Goal: Task Accomplishment & Management: Use online tool/utility

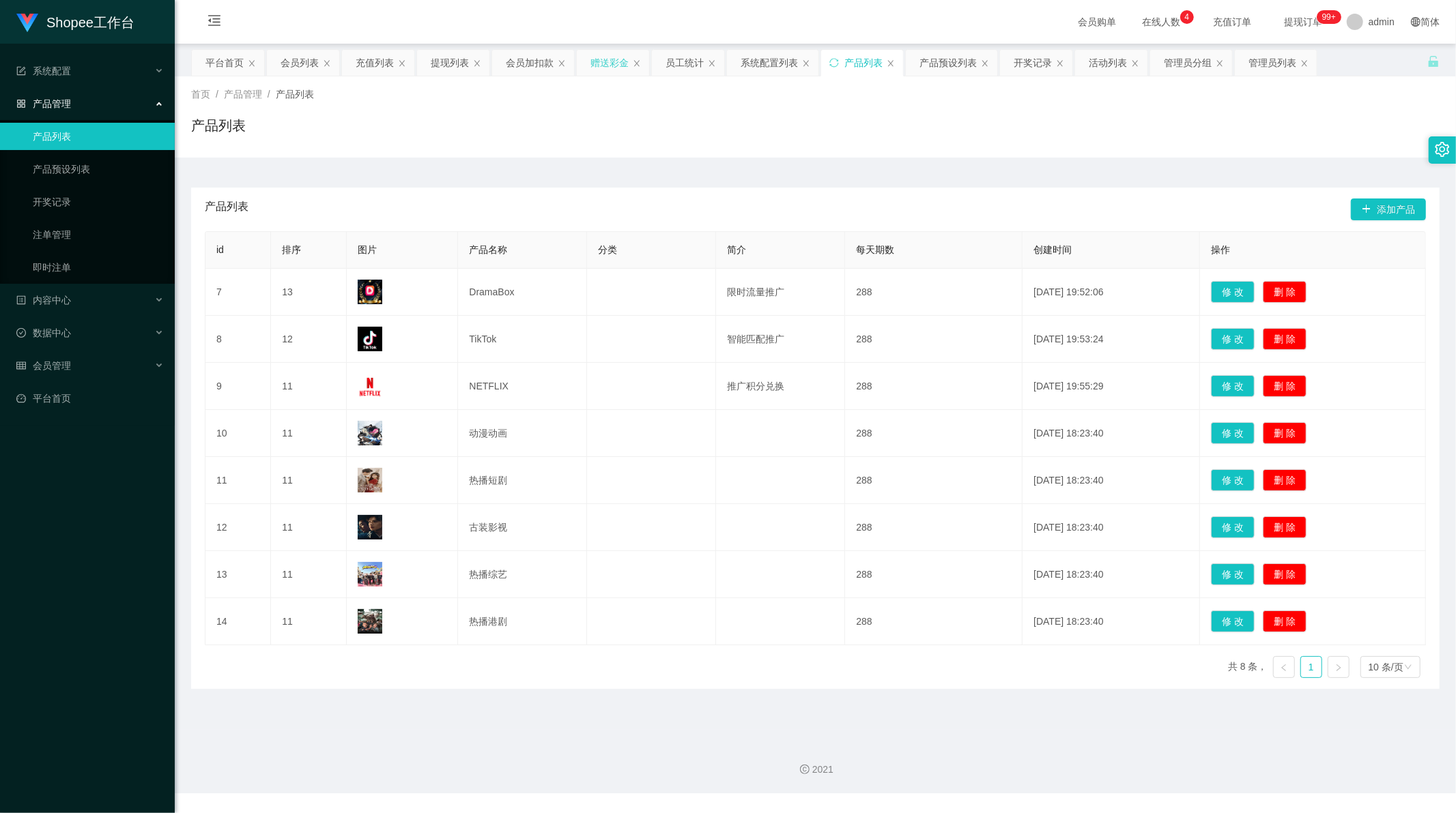
click at [587, 64] on div "赠送彩金" at bounding box center [613, 62] width 72 height 26
click at [591, 64] on div "赠送彩金" at bounding box center [609, 62] width 38 height 26
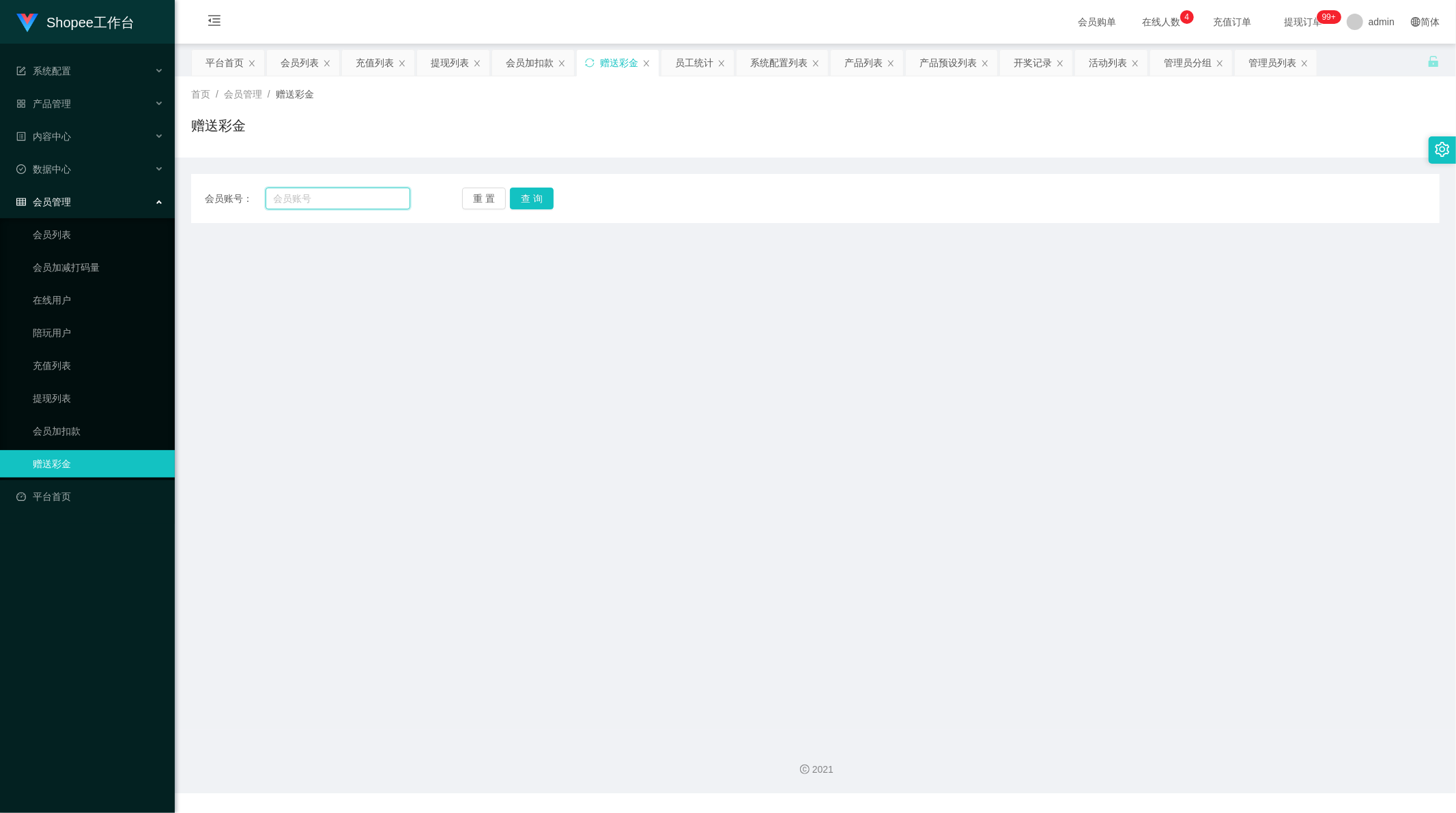
click at [322, 206] on input "text" at bounding box center [339, 198] width 146 height 22
paste input "18676471447"
type input "18676471447"
click at [536, 194] on button "查 询" at bounding box center [532, 198] width 44 height 22
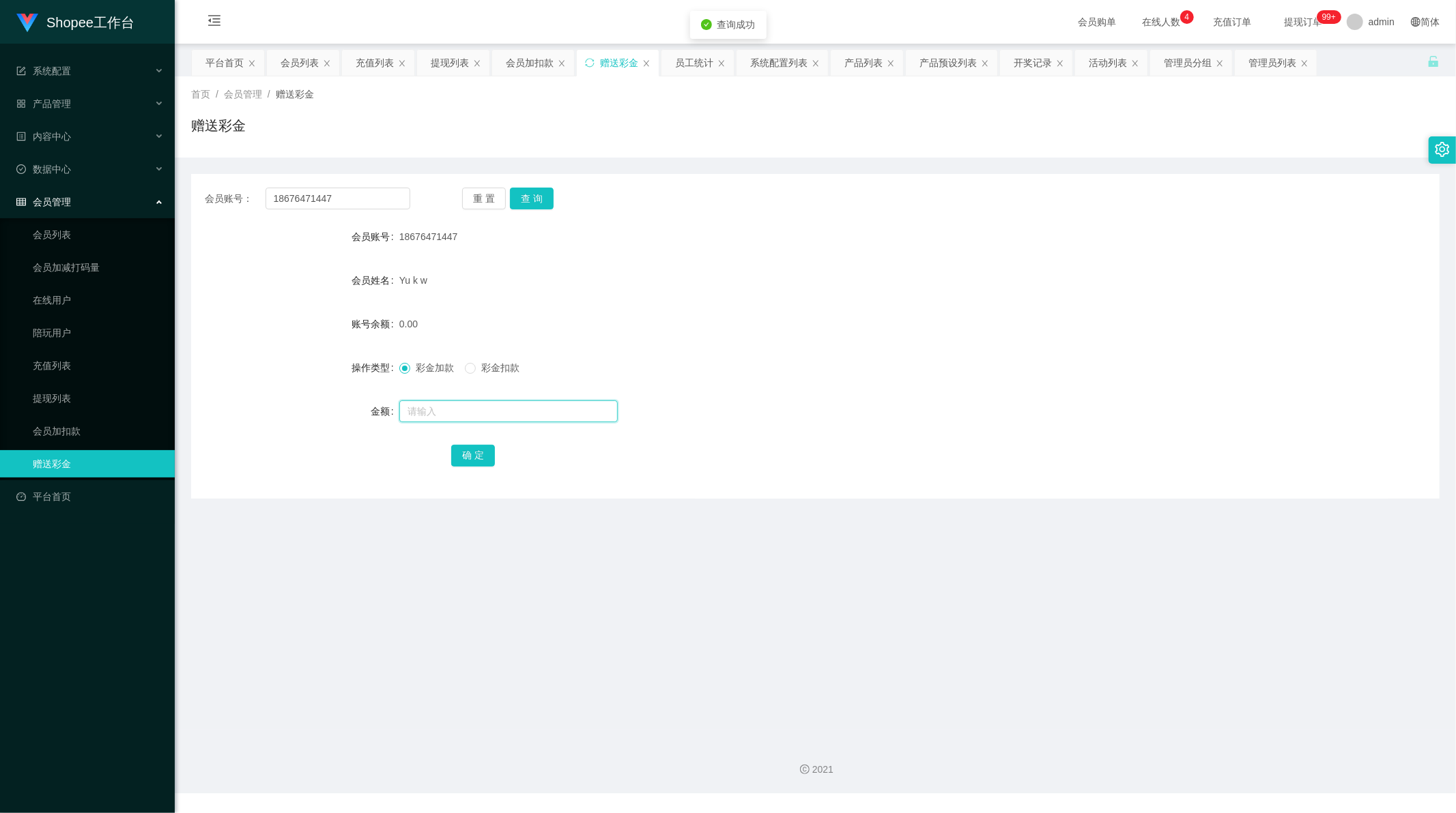
click at [480, 413] on input "text" at bounding box center [508, 411] width 219 height 22
type input "100"
click at [474, 451] on button "确 定" at bounding box center [473, 456] width 44 height 22
click at [755, 651] on main "关闭左侧 关闭右侧 关闭其它 刷新页面 平台首页 会员列表 充值列表 提现列表 会员加扣款 赠送彩金 员工统计 系统配置列表 产品列表 产品预设列表 开奖记录…" at bounding box center [815, 387] width 1281 height 686
